Goal: Transaction & Acquisition: Obtain resource

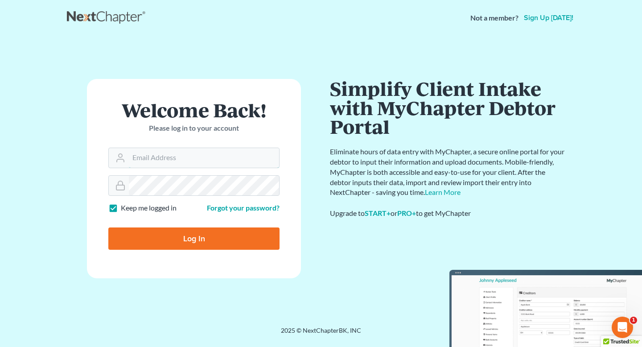
type input "[EMAIL_ADDRESS][DOMAIN_NAME]"
click at [170, 240] on input "Log In" at bounding box center [193, 238] width 171 height 22
type input "Thinking..."
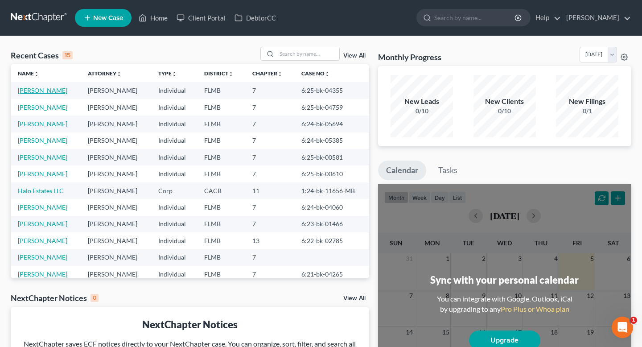
click at [56, 91] on link "[PERSON_NAME]" at bounding box center [42, 91] width 49 height 8
select select "2"
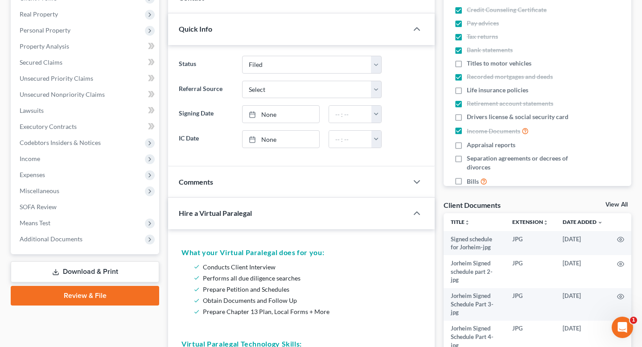
scroll to position [134, 0]
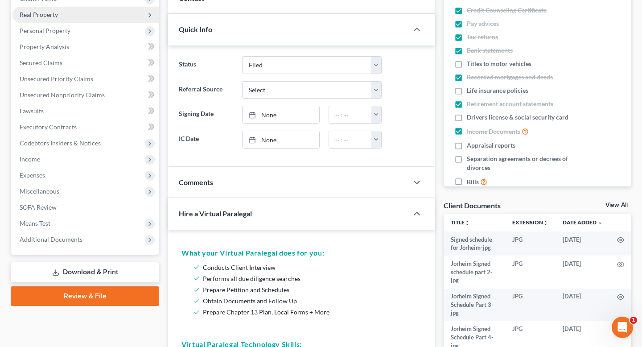
click at [93, 13] on span "Real Property" at bounding box center [85, 15] width 147 height 16
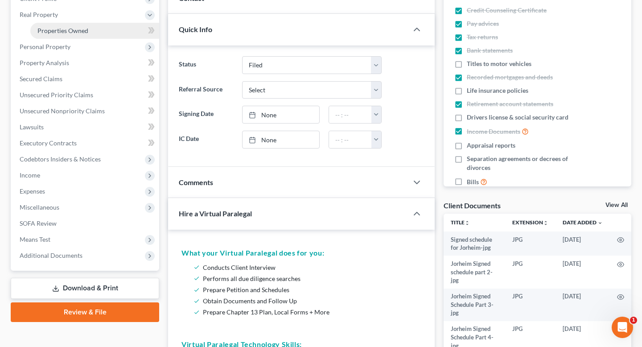
click at [81, 29] on span "Properties Owned" at bounding box center [62, 31] width 51 height 8
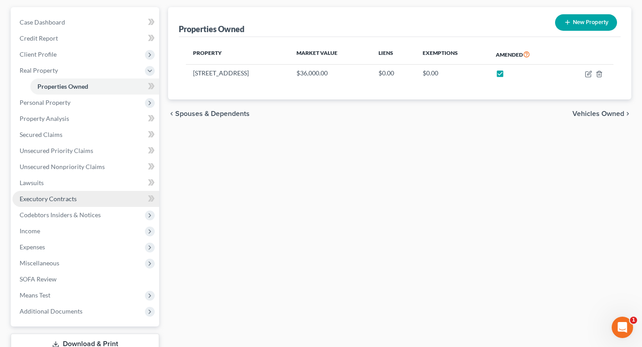
scroll to position [84, 0]
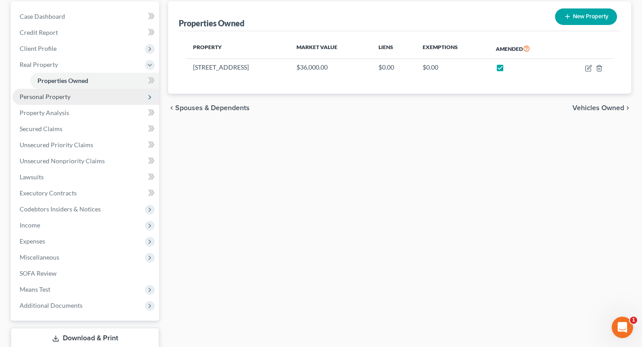
click at [66, 96] on span "Personal Property" at bounding box center [45, 97] width 51 height 8
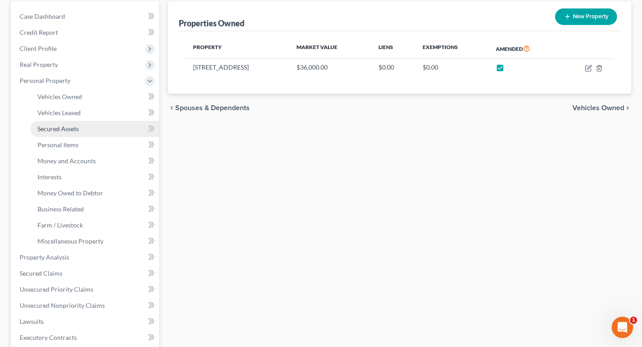
click at [53, 130] on span "Secured Assets" at bounding box center [57, 129] width 41 height 8
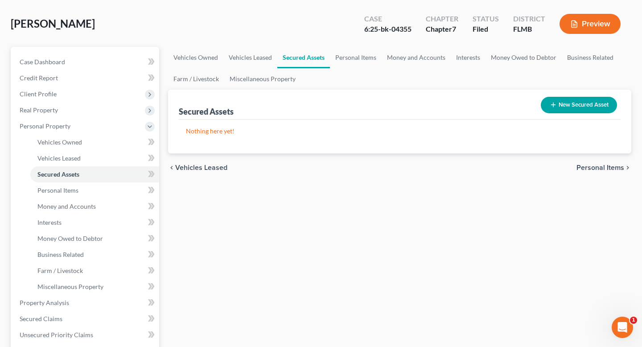
scroll to position [40, 0]
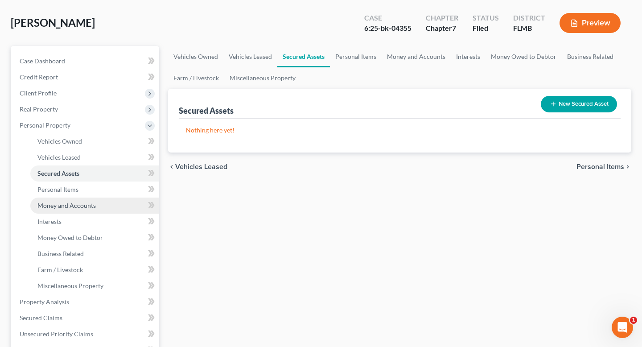
click at [74, 206] on span "Money and Accounts" at bounding box center [66, 206] width 58 height 8
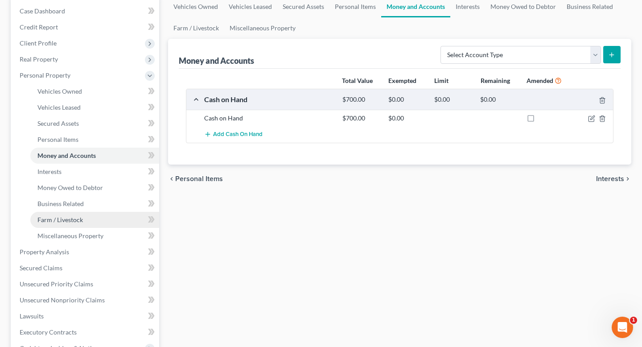
scroll to position [99, 0]
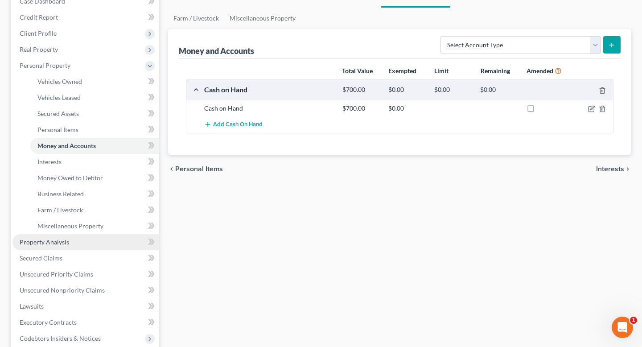
click at [123, 241] on link "Property Analysis" at bounding box center [85, 242] width 147 height 16
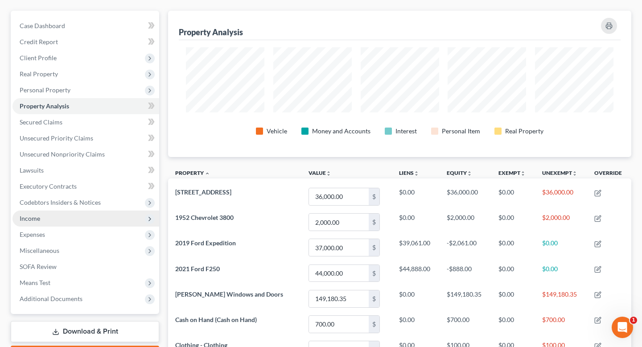
scroll to position [76, 0]
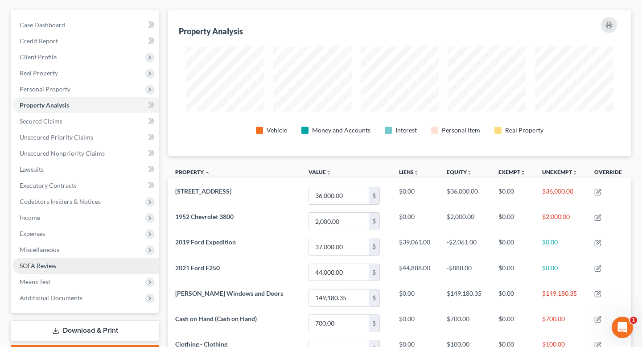
click at [59, 261] on link "SOFA Review" at bounding box center [85, 266] width 147 height 16
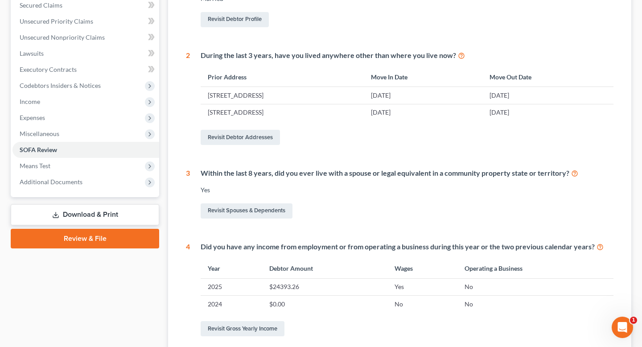
scroll to position [187, 0]
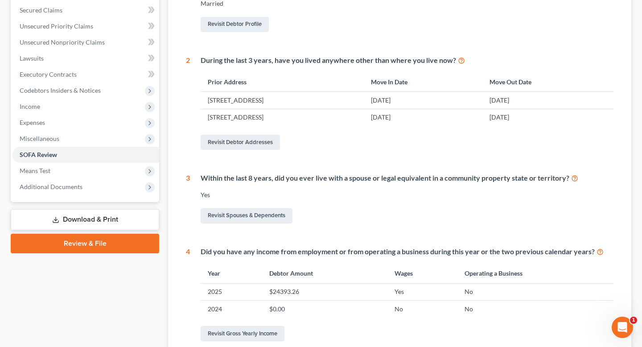
click at [97, 244] on link "Review & File" at bounding box center [85, 244] width 148 height 20
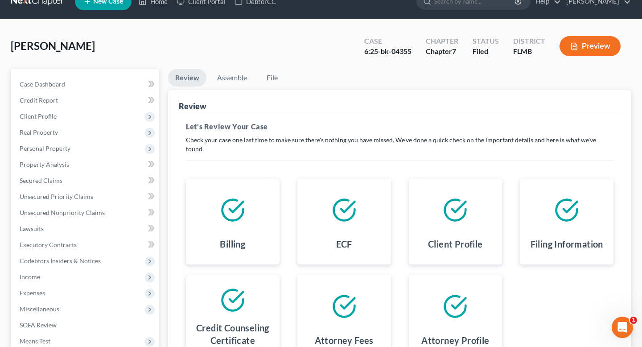
scroll to position [17, 0]
click at [235, 77] on link "Assemble" at bounding box center [232, 77] width 44 height 17
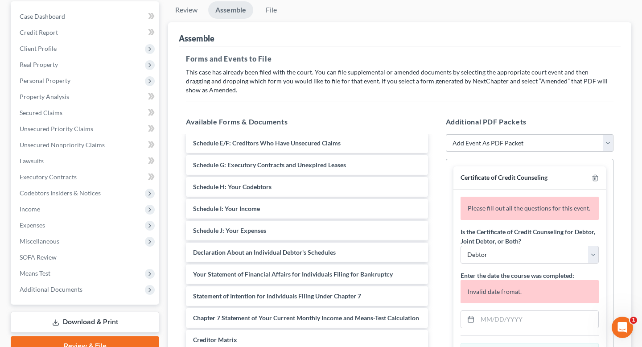
scroll to position [97, 0]
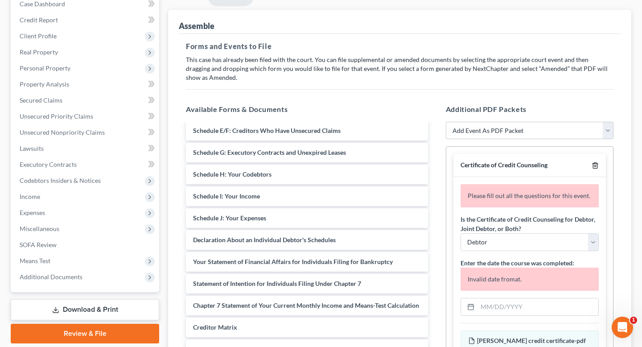
click at [595, 166] on icon "button" at bounding box center [595, 165] width 7 height 7
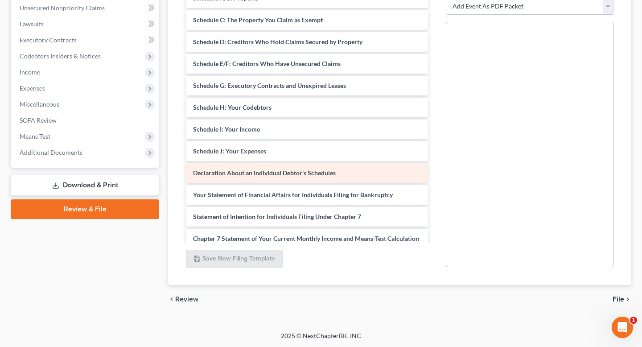
scroll to position [60, 0]
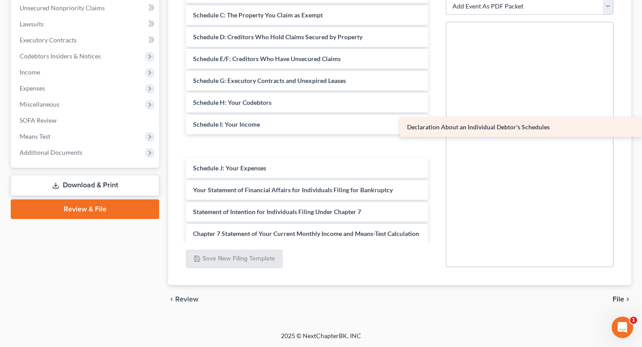
drag, startPoint x: 251, startPoint y: 167, endPoint x: 472, endPoint y: 120, distance: 226.4
click at [435, 120] on div "Declaration About an Individual Debtor's Schedules Voluntary Petition for Indiv…" at bounding box center [307, 146] width 256 height 413
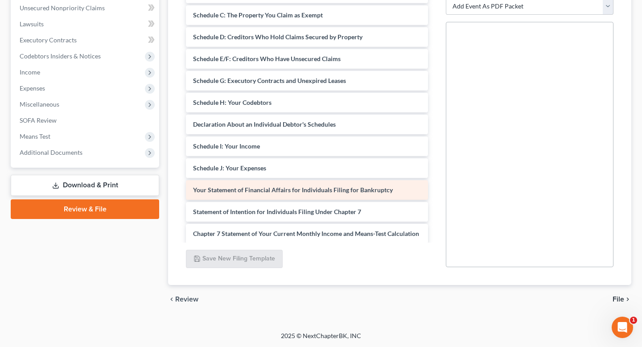
click at [241, 188] on div "Voluntary Petition for Individuals Filing for Bankruptcy Summary of Your Assets…" at bounding box center [307, 146] width 256 height 413
click at [241, 188] on span "Your Statement of Financial Affairs for Individuals Filing for Bankruptcy" at bounding box center [293, 190] width 200 height 8
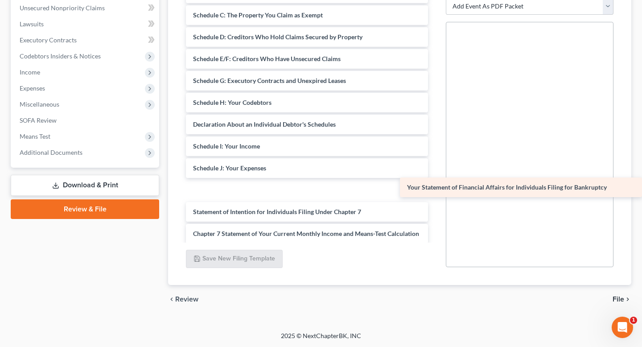
drag, startPoint x: 241, startPoint y: 188, endPoint x: 516, endPoint y: 177, distance: 274.9
click at [435, 177] on div "Your Statement of Financial Affairs for Individuals Filing for Bankruptcy Volun…" at bounding box center [307, 146] width 256 height 413
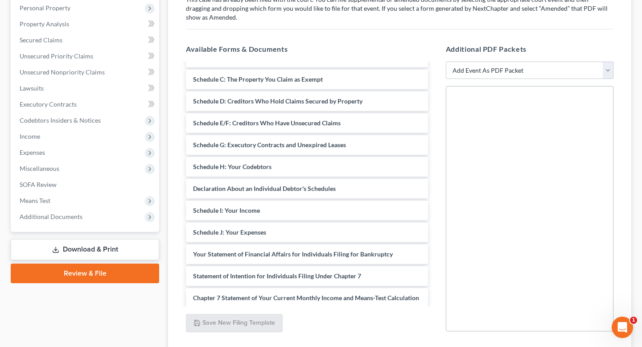
scroll to position [158, 0]
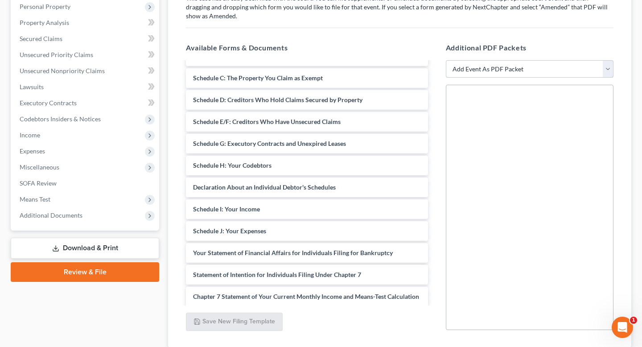
click at [522, 66] on select "Add Event As PDF Packet Amended Creditor Matrix (Fee)- Only use when no separat…" at bounding box center [530, 69] width 168 height 18
select select "18"
click at [446, 60] on select "Add Event As PDF Packet Amended Creditor Matrix (Fee)- Only use when no separat…" at bounding box center [530, 69] width 168 height 18
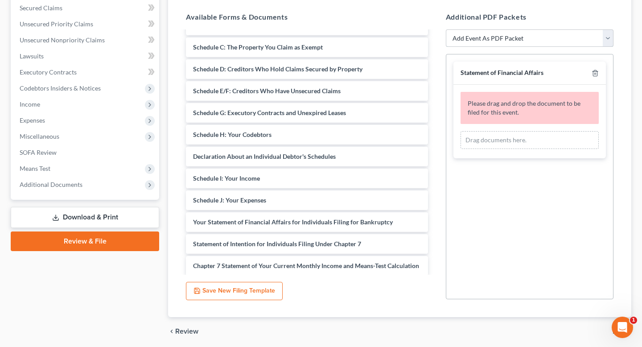
scroll to position [191, 0]
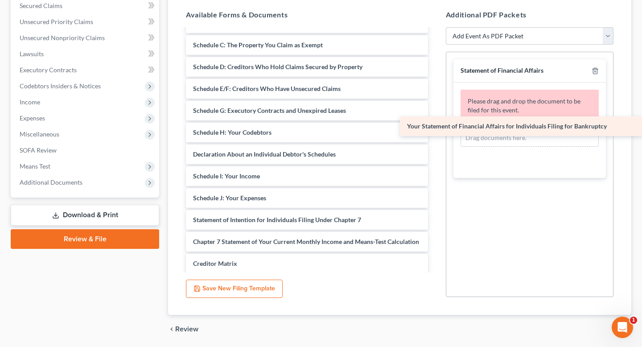
drag, startPoint x: 269, startPoint y: 220, endPoint x: 516, endPoint y: 128, distance: 263.5
click at [435, 128] on div "Your Statement of Financial Affairs for Individuals Filing for Bankruptcy Volun…" at bounding box center [307, 165] width 256 height 391
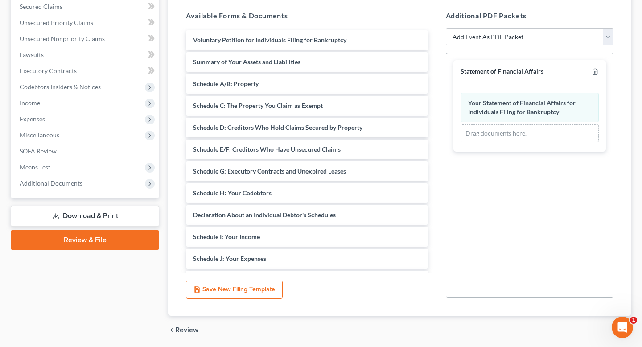
scroll to position [188, 0]
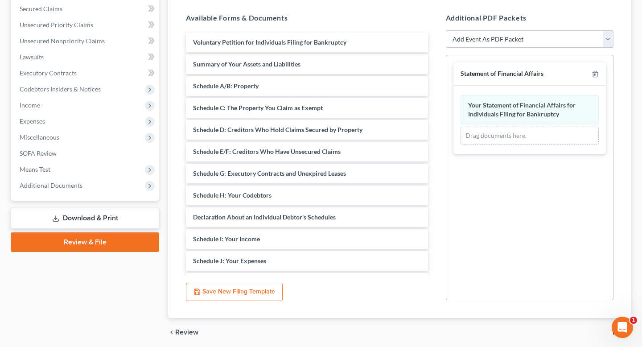
click at [605, 39] on select "Add Event As PDF Packet Amended Creditor Matrix (Fee)- Only use when no separat…" at bounding box center [530, 39] width 168 height 18
select select "7"
click at [446, 30] on select "Add Event As PDF Packet Amended Creditor Matrix (Fee)- Only use when no separat…" at bounding box center [530, 39] width 168 height 18
select select
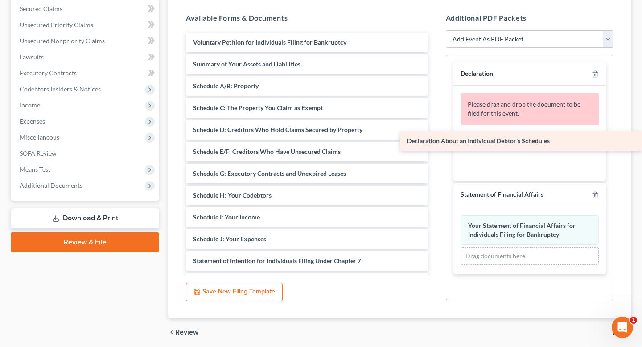
drag, startPoint x: 248, startPoint y: 217, endPoint x: 505, endPoint y: 140, distance: 268.5
click at [435, 140] on div "Declaration About an Individual Debtor's Schedules Voluntary Petition for Indiv…" at bounding box center [307, 217] width 256 height 369
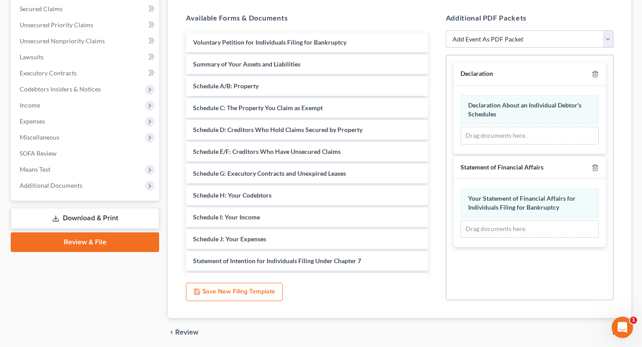
click at [603, 37] on select "Add Event As PDF Packet Amended Creditor Matrix (Fee)- Only use when no separat…" at bounding box center [530, 39] width 168 height 18
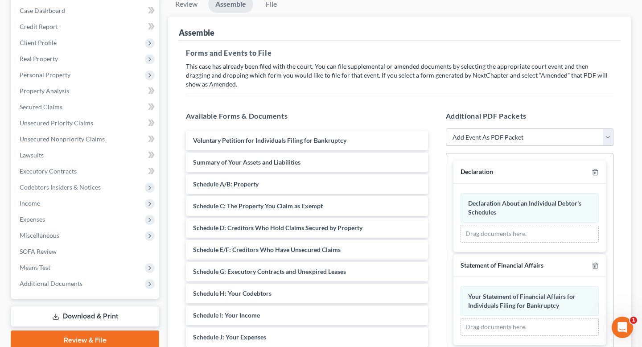
scroll to position [91, 0]
click at [608, 140] on select "Add Event As PDF Packet Amended Creditor Matrix (Fee)- Only use when no separat…" at bounding box center [530, 137] width 168 height 18
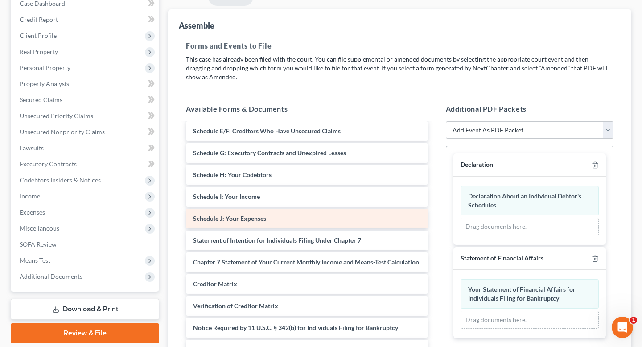
scroll to position [128, 0]
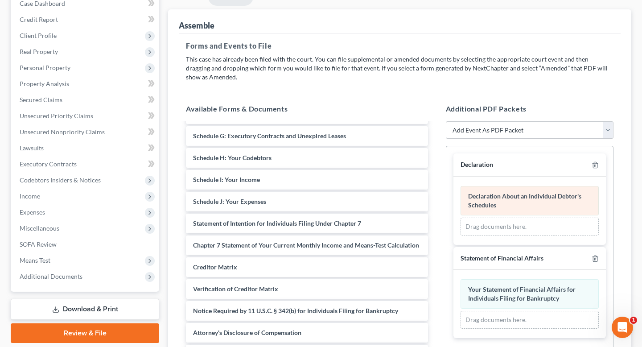
click at [544, 198] on span "Declaration About an Individual Debtor's Schedules" at bounding box center [524, 200] width 113 height 16
click at [544, 198] on div "Declaration About an Individual Debtor's Schedules Amended Declaration About an…" at bounding box center [530, 210] width 138 height 49
click at [544, 198] on span "Declaration About an Individual Debtor's Schedules" at bounding box center [524, 200] width 113 height 16
click at [524, 195] on span "Declaration About an Individual Debtor's Schedules" at bounding box center [524, 200] width 113 height 16
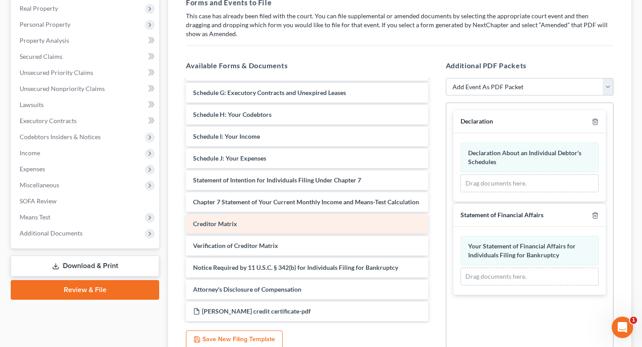
scroll to position [143, 0]
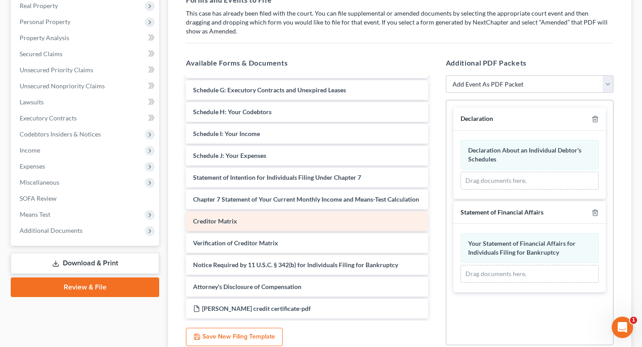
click at [322, 218] on div "Voluntary Petition for Individuals Filing for Bankruptcy Summary of Your Assets…" at bounding box center [307, 133] width 256 height 369
click at [238, 218] on div "Creditor Matrix" at bounding box center [307, 221] width 242 height 20
click at [201, 223] on span "Creditor Matrix" at bounding box center [215, 221] width 44 height 8
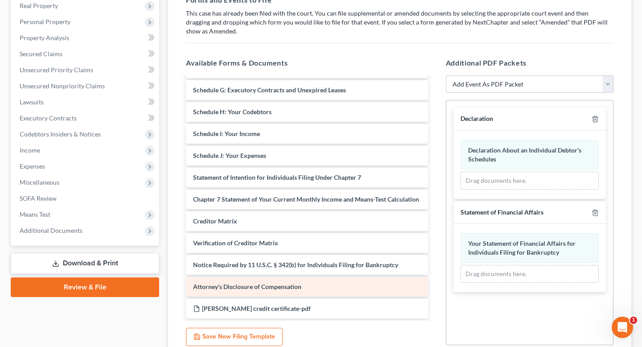
click at [300, 283] on span "Attorney's Disclosure of Compensation" at bounding box center [247, 287] width 108 height 8
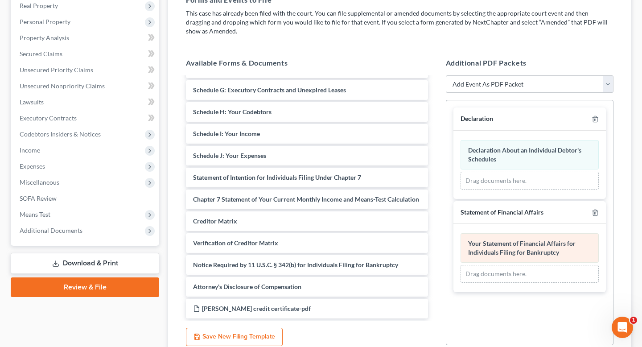
click at [527, 250] on div "Your Statement of Financial Affairs for Individuals Filing for Bankruptcy Amend…" at bounding box center [530, 257] width 138 height 49
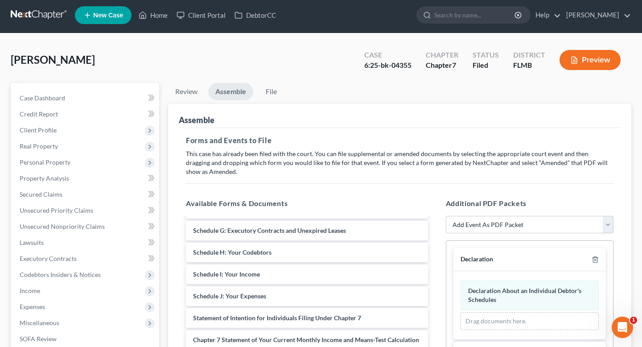
scroll to position [0, 0]
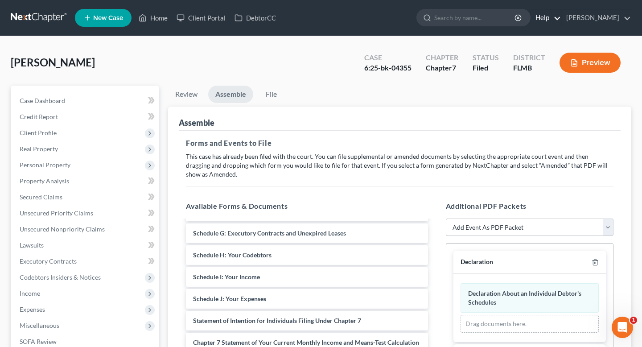
click at [536, 16] on link "Help" at bounding box center [546, 18] width 30 height 16
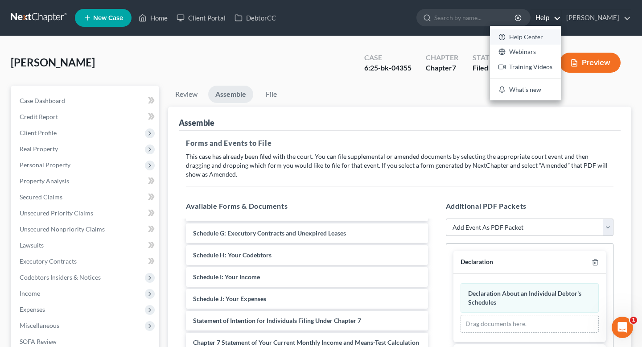
click at [523, 31] on link "Help Center" at bounding box center [525, 36] width 71 height 15
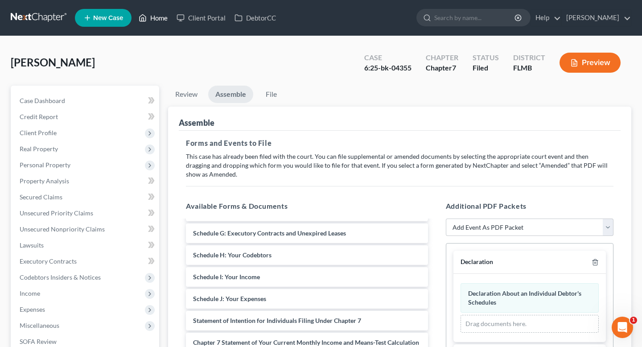
click at [162, 20] on link "Home" at bounding box center [153, 18] width 38 height 16
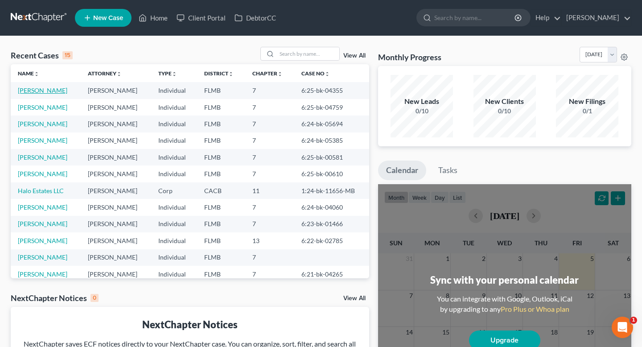
click at [56, 91] on link "Jordheim, Stacey" at bounding box center [42, 91] width 49 height 8
select select "2"
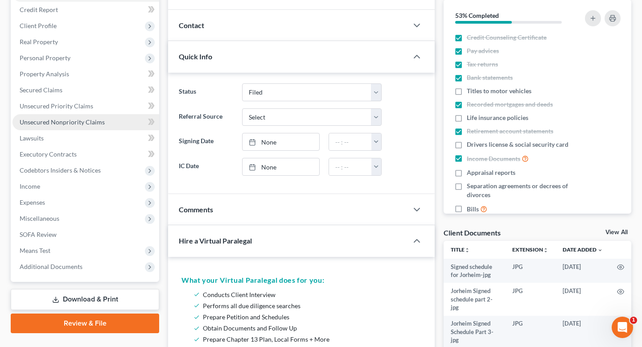
scroll to position [111, 0]
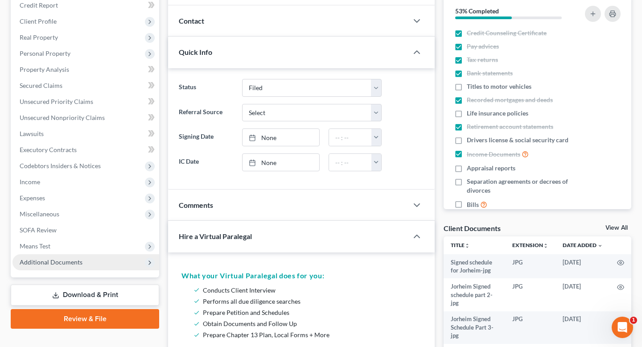
click at [54, 264] on span "Additional Documents" at bounding box center [51, 262] width 63 height 8
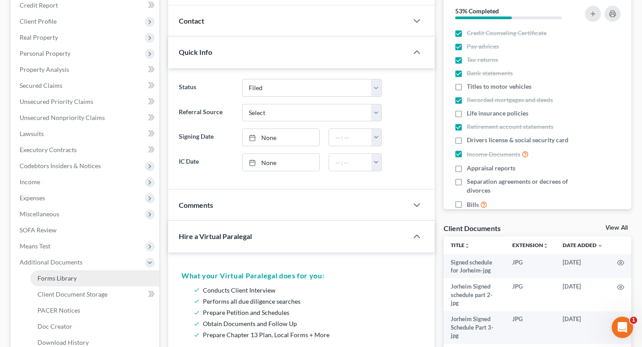
click at [53, 276] on span "Forms Library" at bounding box center [56, 278] width 39 height 8
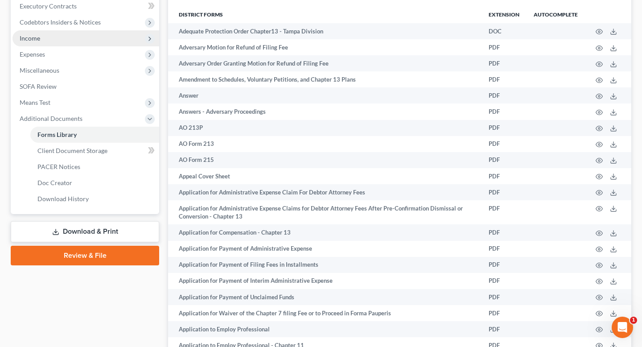
scroll to position [262, 0]
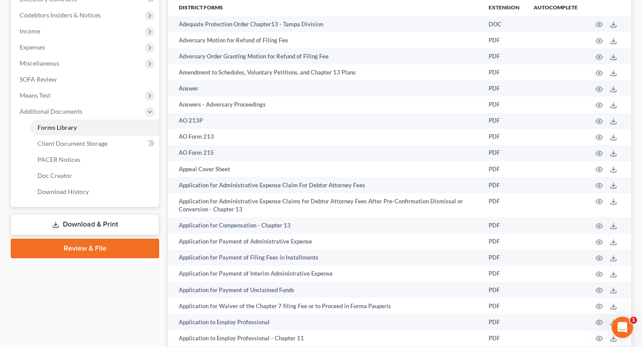
click at [112, 245] on link "Review & File" at bounding box center [85, 249] width 148 height 20
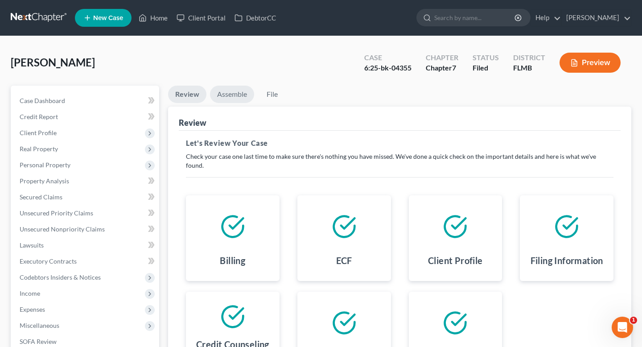
click at [235, 95] on link "Assemble" at bounding box center [232, 94] width 44 height 17
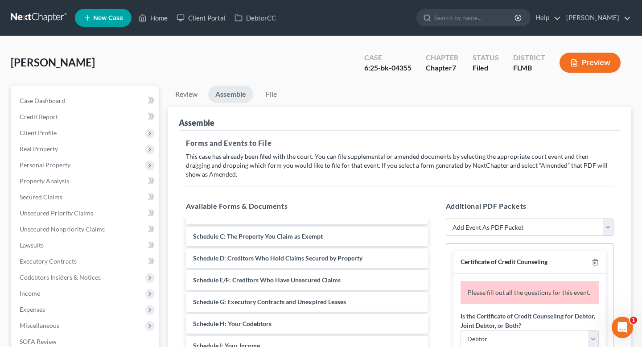
scroll to position [221, 0]
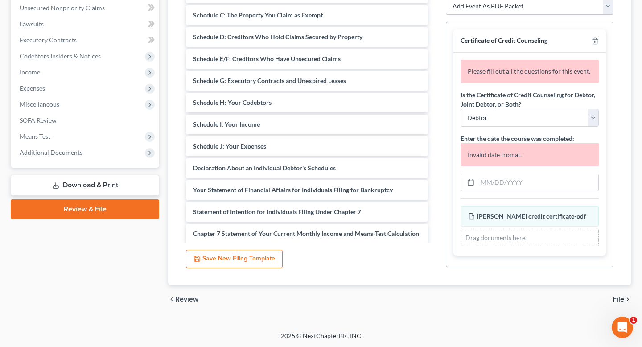
click at [95, 182] on link "Download & Print" at bounding box center [85, 185] width 148 height 21
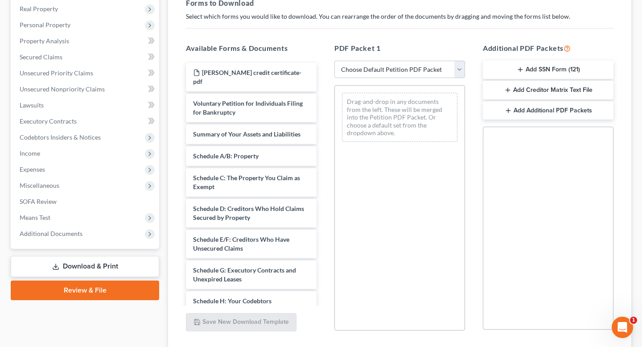
scroll to position [142, 0]
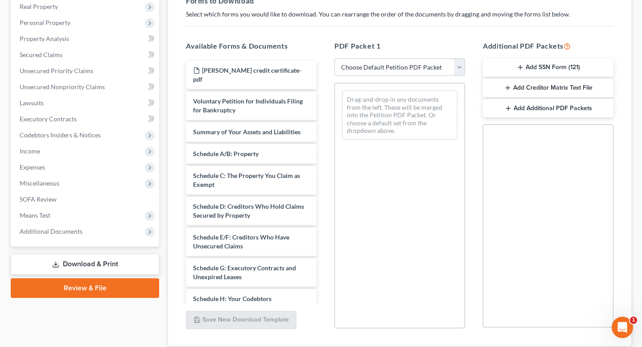
click at [412, 69] on select "Choose Default Petition PDF Packet Complete Bankruptcy Petition (all forms and …" at bounding box center [399, 67] width 131 height 18
select select "2"
click at [334, 58] on select "Choose Default Petition PDF Packet Complete Bankruptcy Petition (all forms and …" at bounding box center [399, 67] width 131 height 18
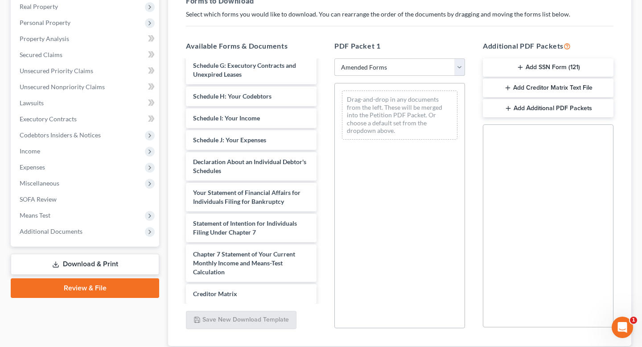
scroll to position [174, 0]
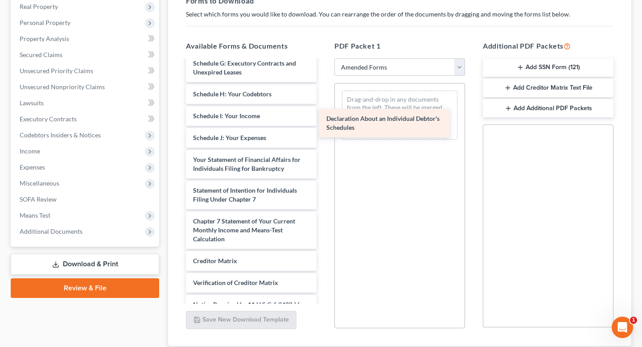
drag, startPoint x: 252, startPoint y: 164, endPoint x: 393, endPoint y: 117, distance: 148.6
click at [324, 117] on div "Declaration About an Individual Debtor's Schedules Voluntary Petition for Indiv…" at bounding box center [251, 116] width 145 height 458
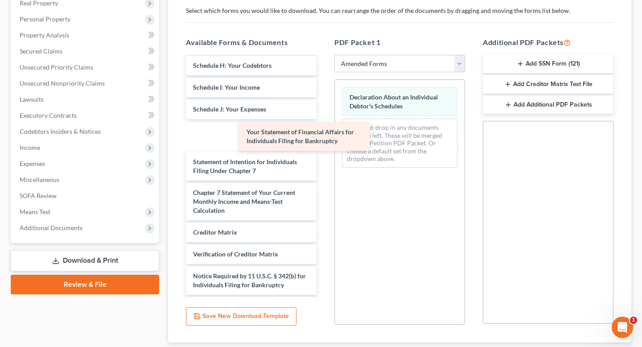
scroll to position [187, 0]
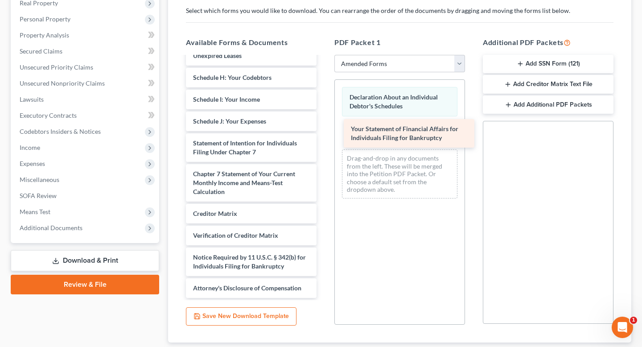
drag, startPoint x: 231, startPoint y: 134, endPoint x: 388, endPoint y: 132, distance: 157.9
click at [324, 132] on div "Your Statement of Financial Affairs for Individuals Filing for Bankruptcy Volun…" at bounding box center [251, 84] width 145 height 428
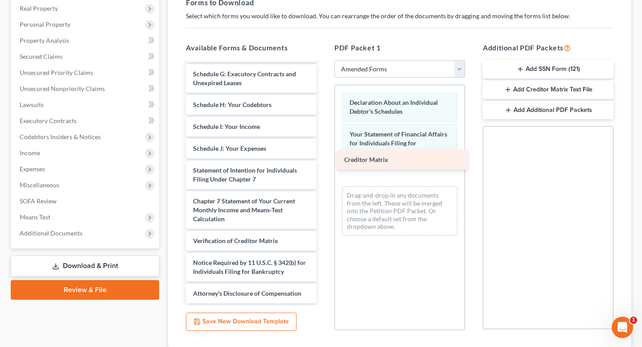
scroll to position [165, 0]
drag, startPoint x: 228, startPoint y: 219, endPoint x: 379, endPoint y: 162, distance: 161.6
click at [324, 162] on div "Creditor Matrix Voluntary Petition for Individuals Filing for Bankruptcy Summar…" at bounding box center [251, 100] width 145 height 406
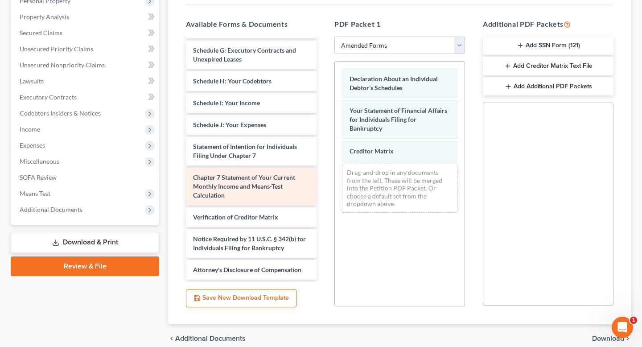
scroll to position [203, 0]
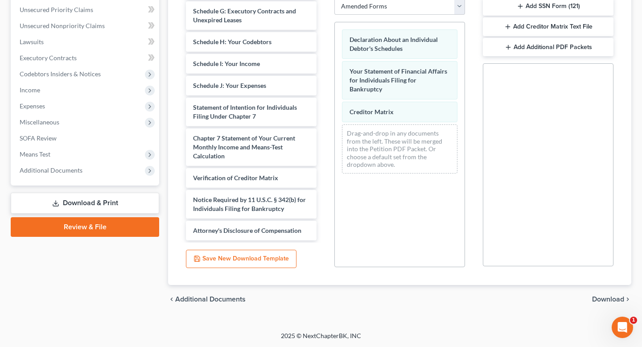
click at [602, 299] on span "Download" at bounding box center [608, 299] width 32 height 7
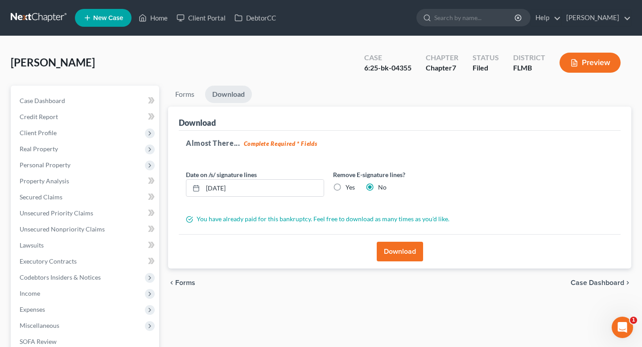
scroll to position [3, 0]
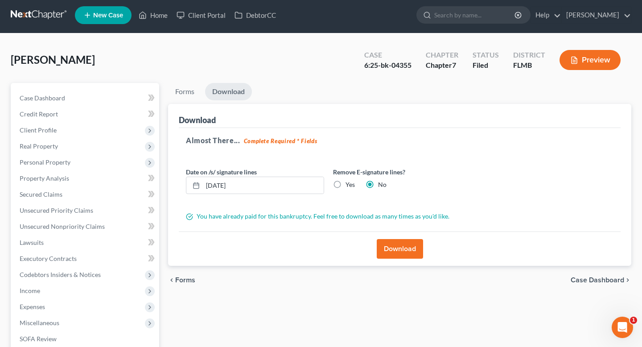
click at [401, 247] on button "Download" at bounding box center [400, 249] width 46 height 20
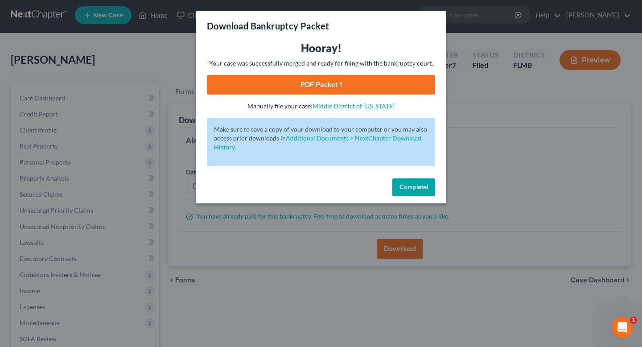
click at [365, 87] on link "PDF Packet 1" at bounding box center [321, 85] width 228 height 20
click at [414, 188] on span "Complete!" at bounding box center [414, 187] width 29 height 8
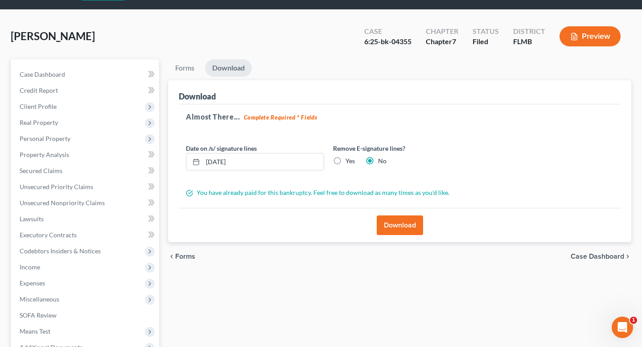
scroll to position [0, 0]
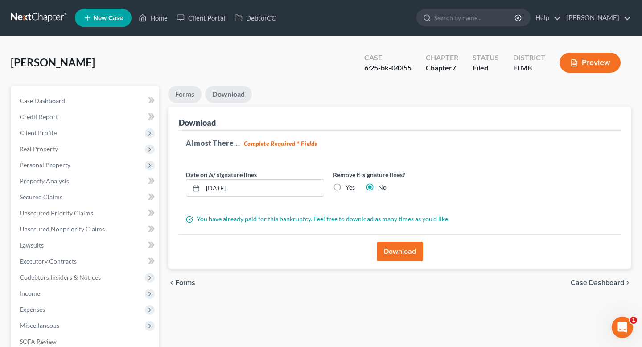
click at [188, 96] on link "Forms" at bounding box center [184, 94] width 33 height 17
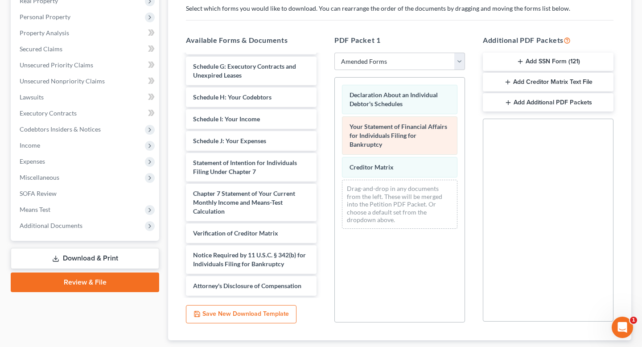
scroll to position [149, 0]
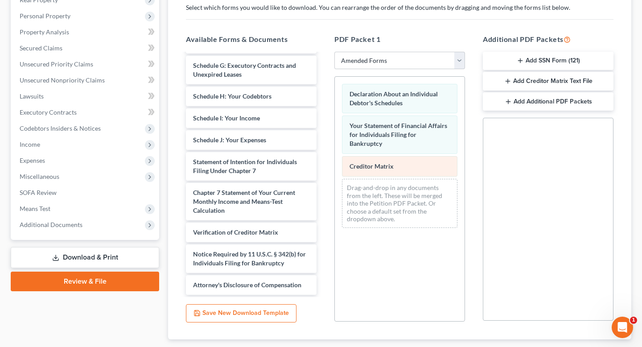
click at [402, 157] on div "Creditor Matrix" at bounding box center [399, 166] width 115 height 21
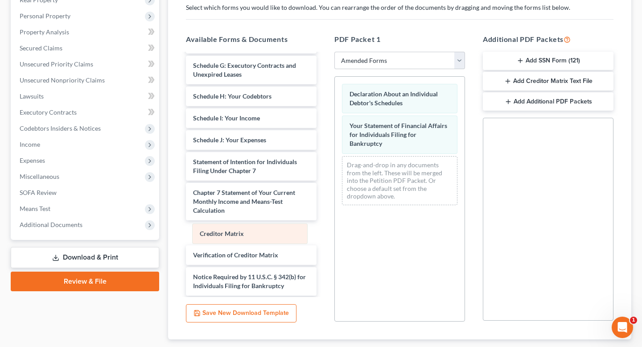
drag, startPoint x: 402, startPoint y: 157, endPoint x: 252, endPoint y: 232, distance: 167.9
click at [335, 212] on div "Creditor Matrix Declaration About an Individual Debtor's Schedules Your Stateme…" at bounding box center [400, 145] width 130 height 136
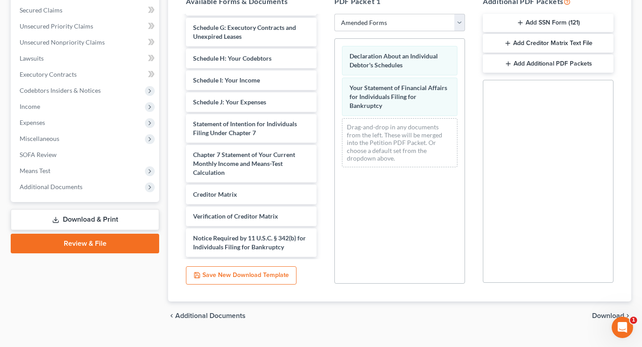
scroll to position [203, 0]
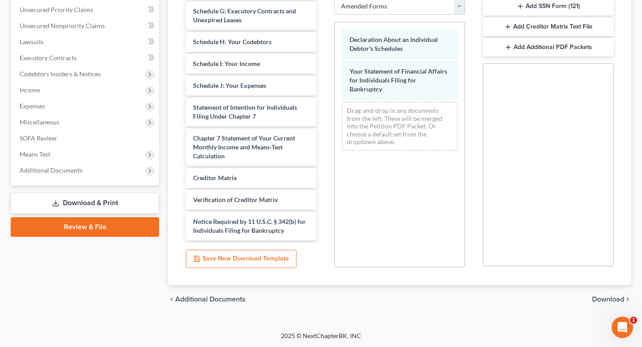
click at [602, 298] on span "Download" at bounding box center [608, 299] width 32 height 7
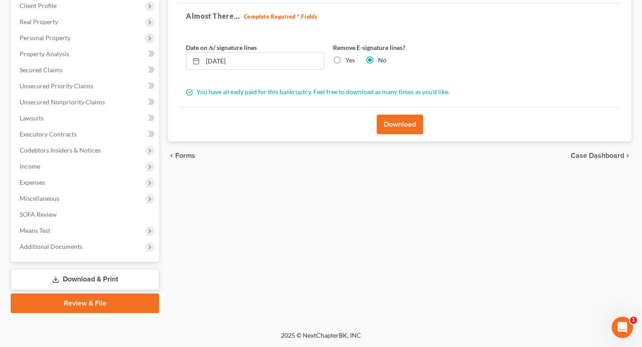
scroll to position [126, 0]
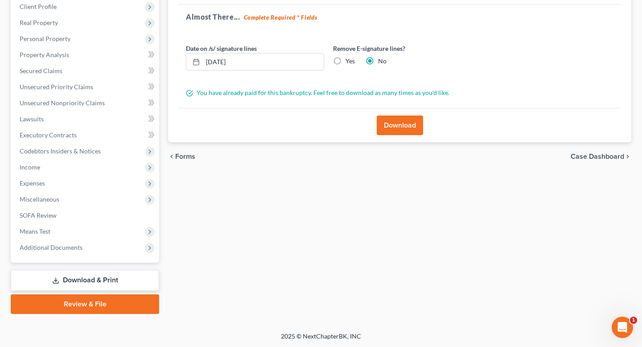
click at [404, 122] on button "Download" at bounding box center [400, 125] width 46 height 20
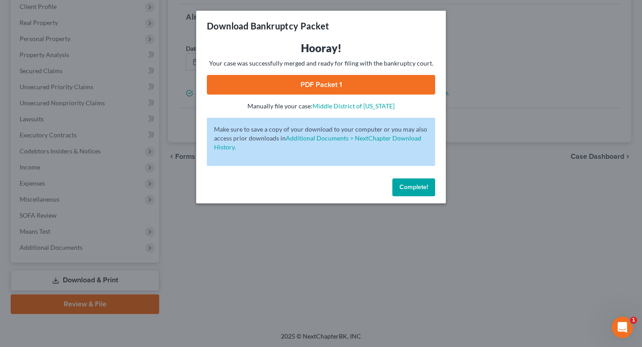
click at [403, 189] on span "Complete!" at bounding box center [414, 187] width 29 height 8
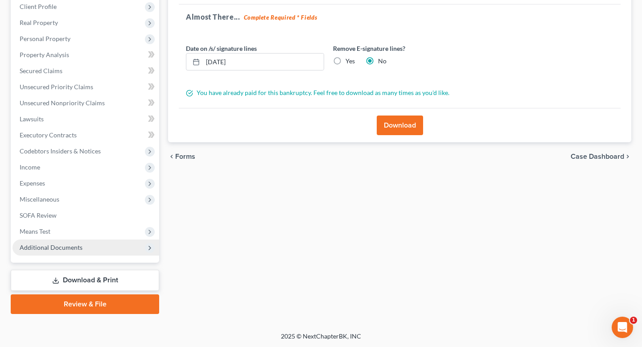
click at [69, 246] on span "Additional Documents" at bounding box center [51, 247] width 63 height 8
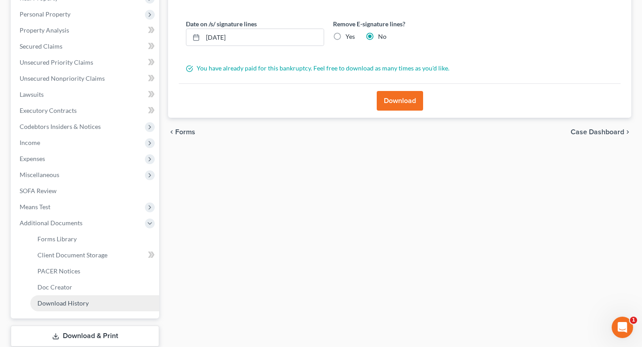
scroll to position [150, 0]
click at [81, 304] on span "Download History" at bounding box center [62, 304] width 51 height 8
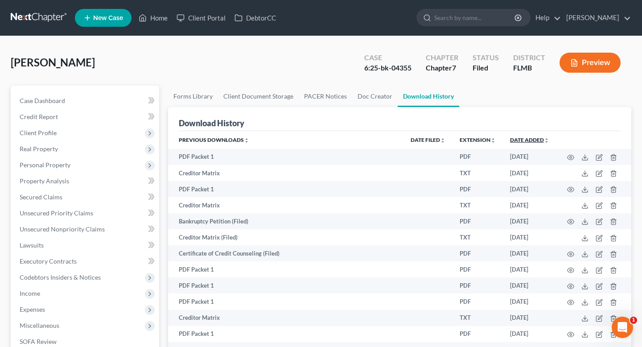
click at [523, 140] on link "Date added unfold_more expand_more expand_less" at bounding box center [529, 139] width 39 height 7
click at [523, 140] on link "Date added unfold_more expand_more expand_less" at bounding box center [529, 139] width 40 height 7
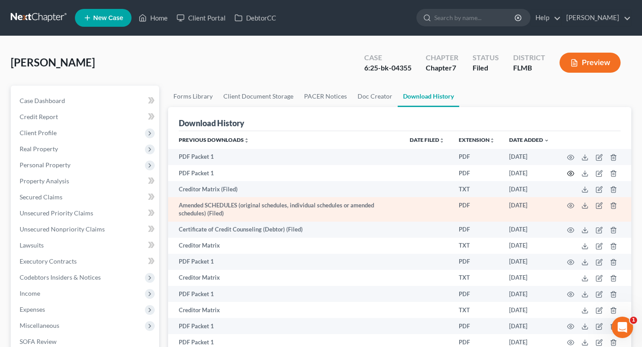
drag, startPoint x: 570, startPoint y: 174, endPoint x: 470, endPoint y: 215, distance: 108.0
click at [572, 205] on icon "button" at bounding box center [570, 205] width 7 height 7
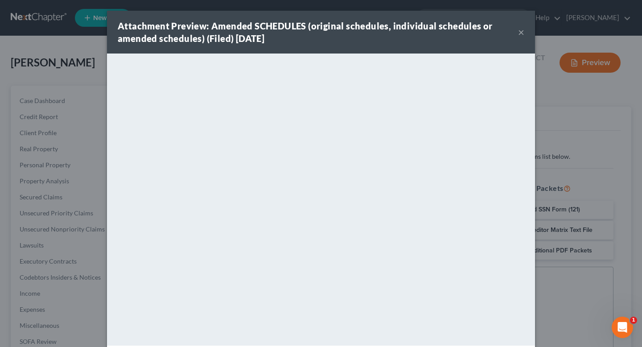
scroll to position [150, 0]
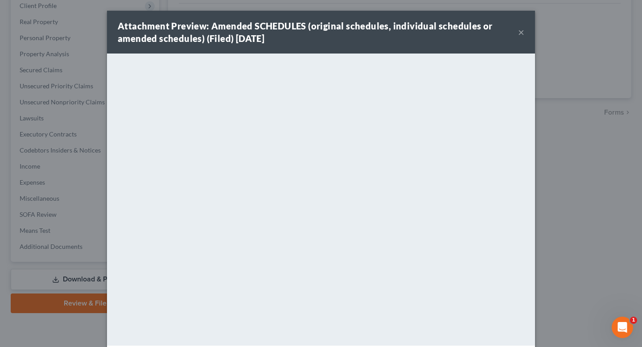
scroll to position [126, 0]
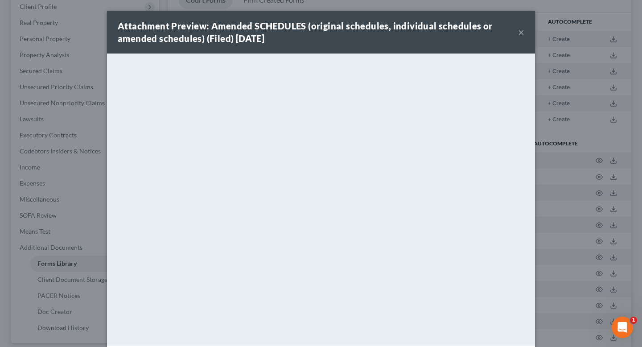
scroll to position [150, 0]
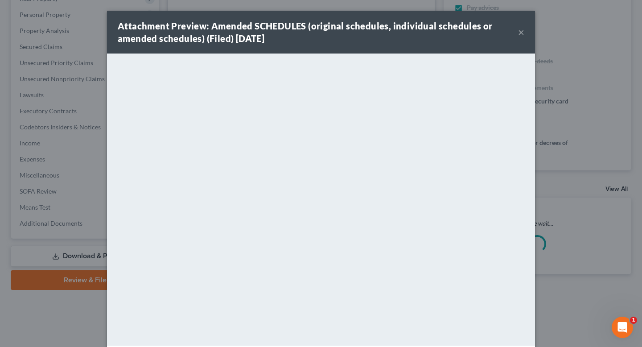
scroll to position [111, 0]
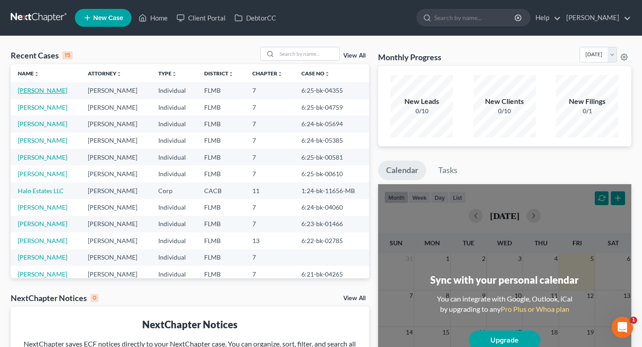
click at [52, 90] on link "Jordheim, Stacey" at bounding box center [42, 91] width 49 height 8
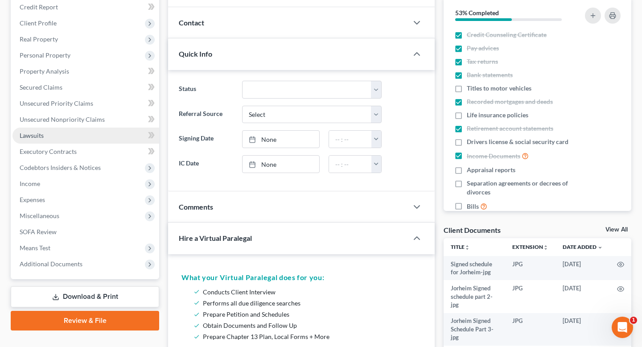
scroll to position [111, 0]
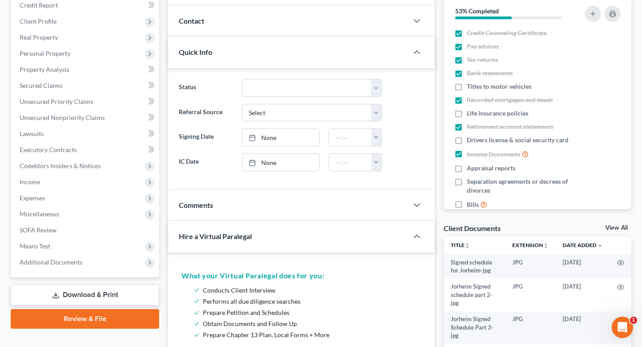
click at [95, 293] on link "Download & Print" at bounding box center [85, 295] width 148 height 21
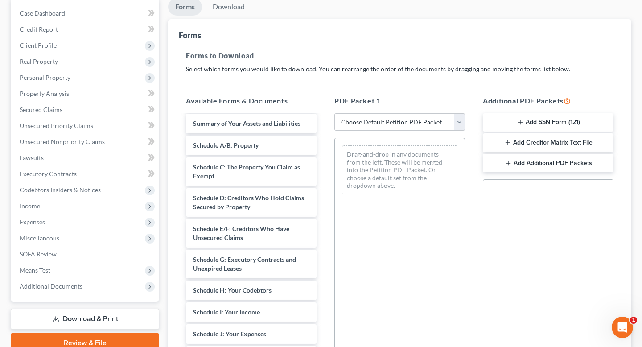
scroll to position [95, 0]
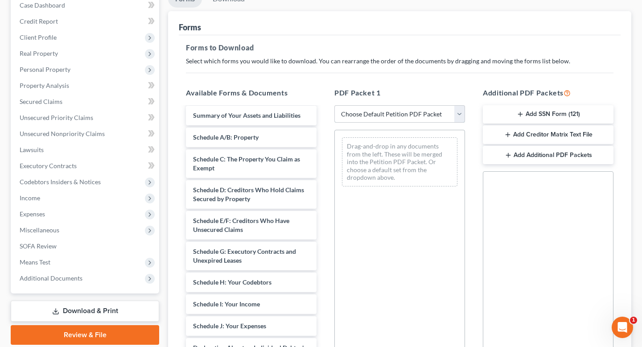
click at [459, 113] on select "Choose Default Petition PDF Packet Complete Bankruptcy Petition (all forms and …" at bounding box center [399, 114] width 131 height 18
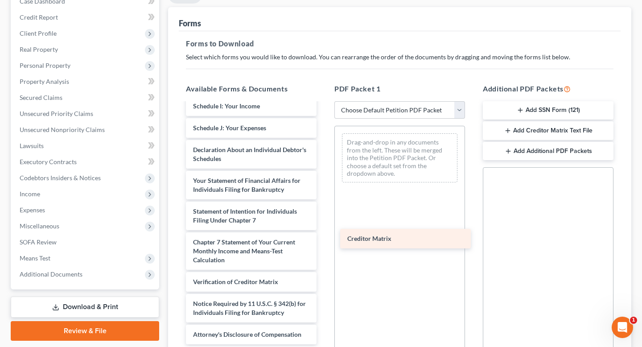
scroll to position [248, 0]
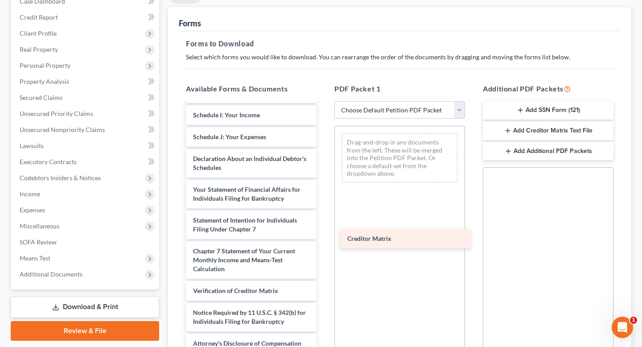
drag, startPoint x: 235, startPoint y: 258, endPoint x: 397, endPoint y: 231, distance: 163.6
click at [324, 231] on div "Creditor Matrix Stacey Jordheim credit certificate-pdf Voluntary Petition for I…" at bounding box center [251, 104] width 145 height 498
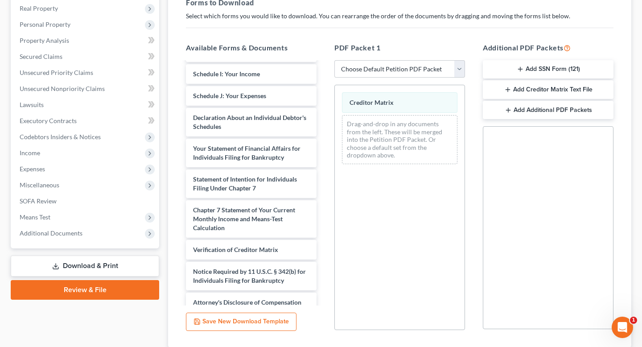
scroll to position [203, 0]
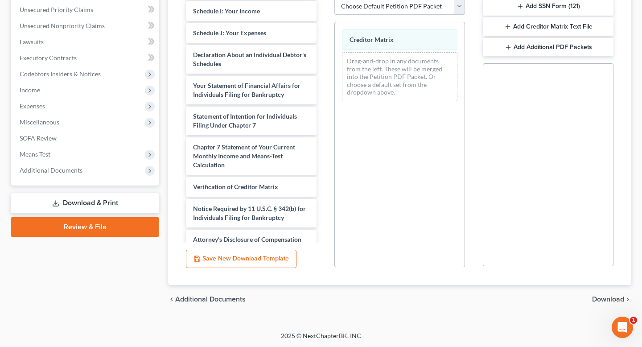
click at [604, 299] on span "Download" at bounding box center [608, 299] width 32 height 7
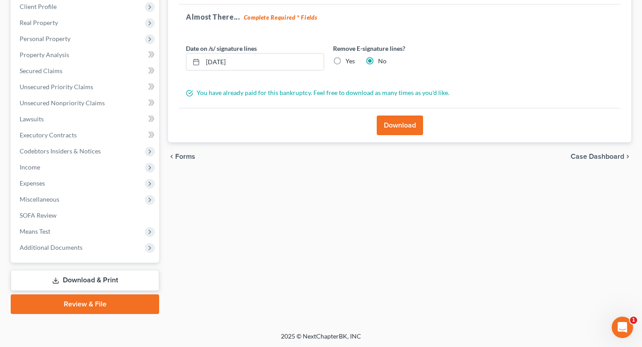
click at [388, 125] on button "Download" at bounding box center [400, 125] width 46 height 20
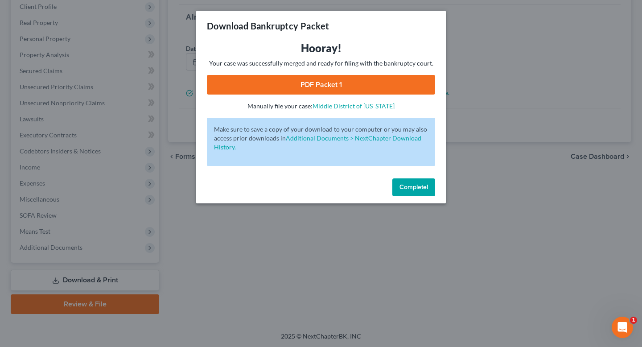
click at [405, 189] on span "Complete!" at bounding box center [414, 187] width 29 height 8
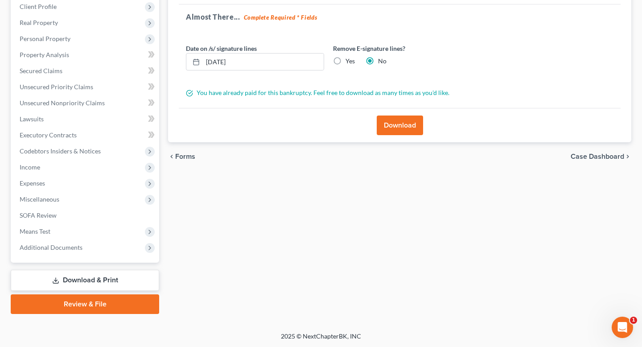
click at [402, 125] on button "Download" at bounding box center [400, 125] width 46 height 20
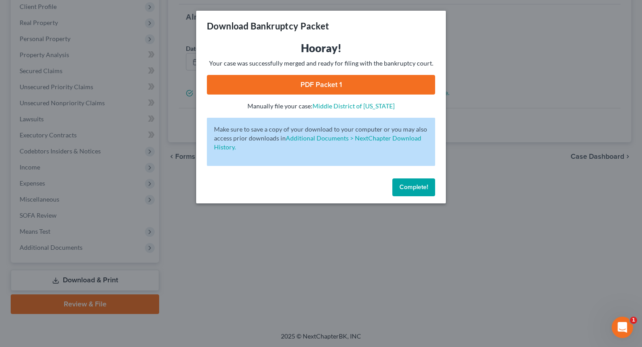
click at [333, 86] on link "PDF Packet 1" at bounding box center [321, 85] width 228 height 20
click at [343, 198] on div "Complete!" at bounding box center [321, 189] width 250 height 29
click at [415, 192] on button "Complete!" at bounding box center [413, 187] width 43 height 18
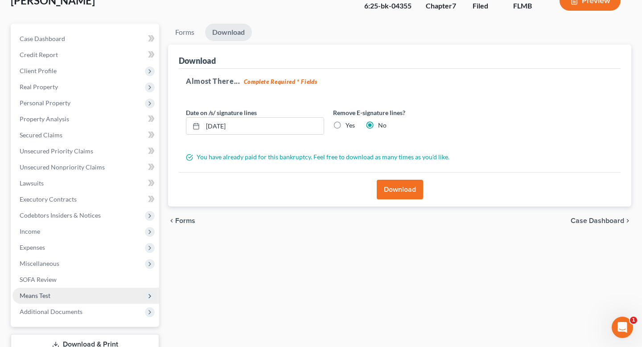
scroll to position [0, 0]
